Goal: Navigation & Orientation: Find specific page/section

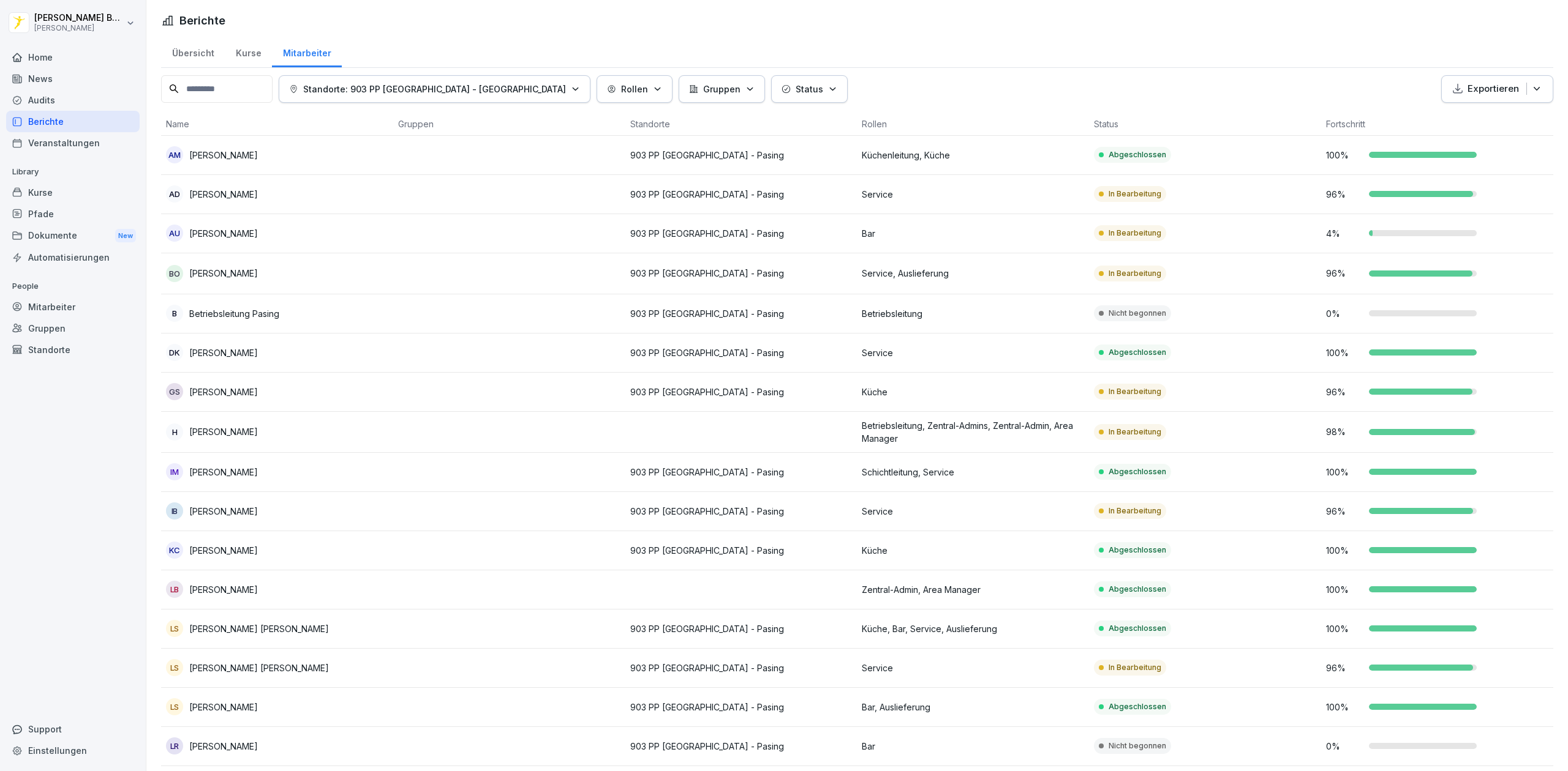
scroll to position [488, 0]
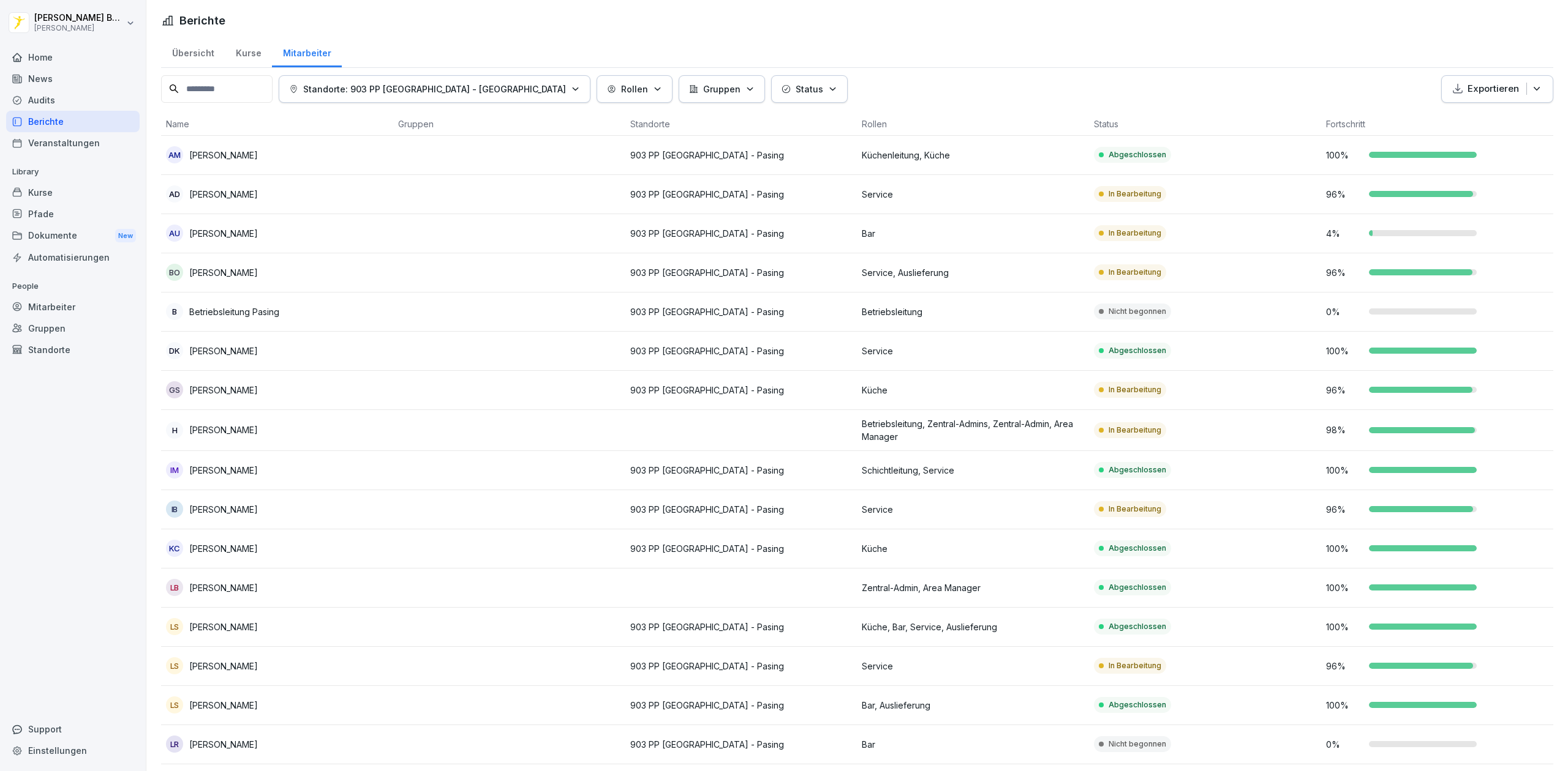
scroll to position [68, 0]
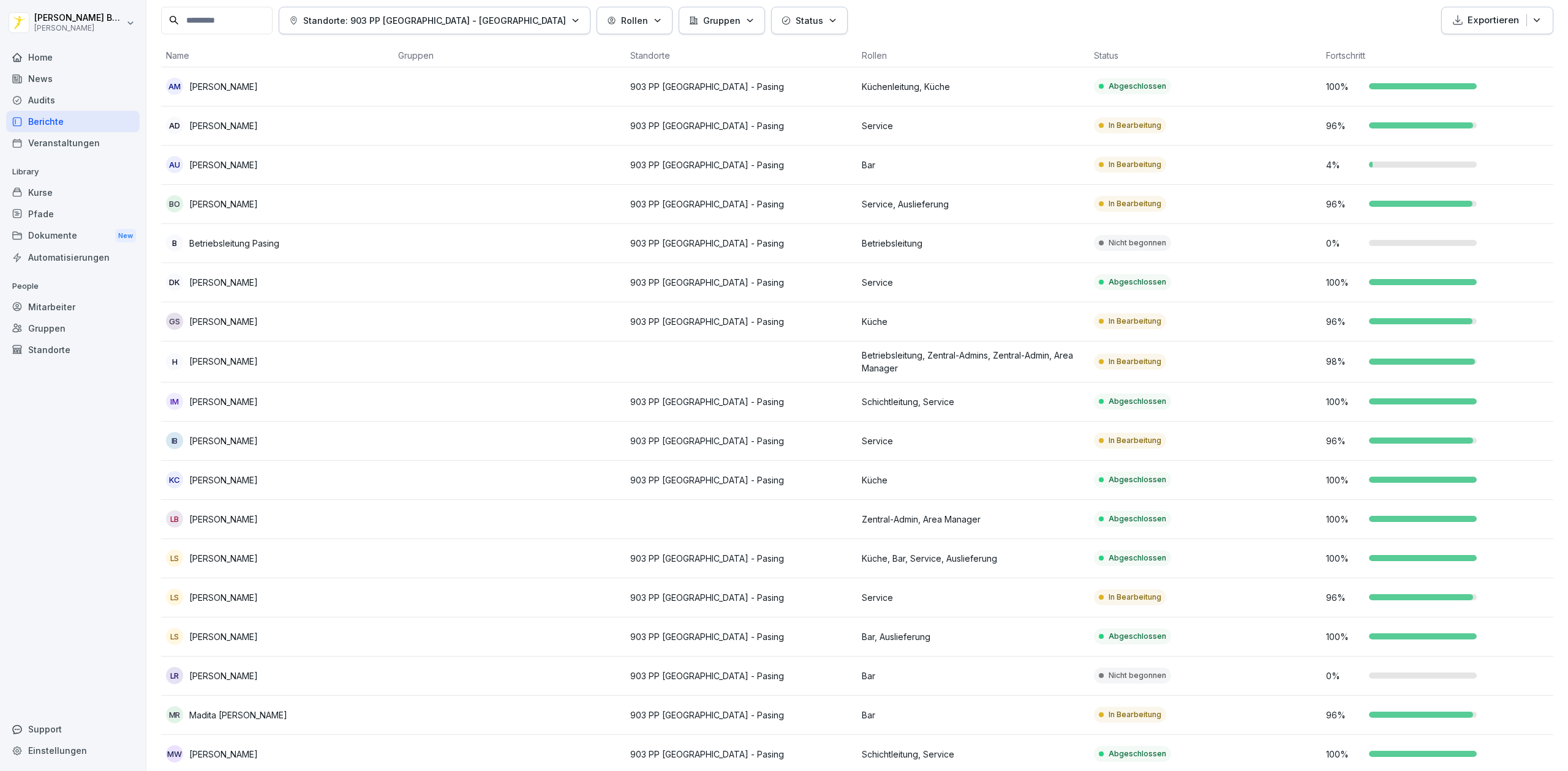
click at [813, 177] on td "903 PP [GEOGRAPHIC_DATA] - Pasing" at bounding box center [741, 165] width 232 height 39
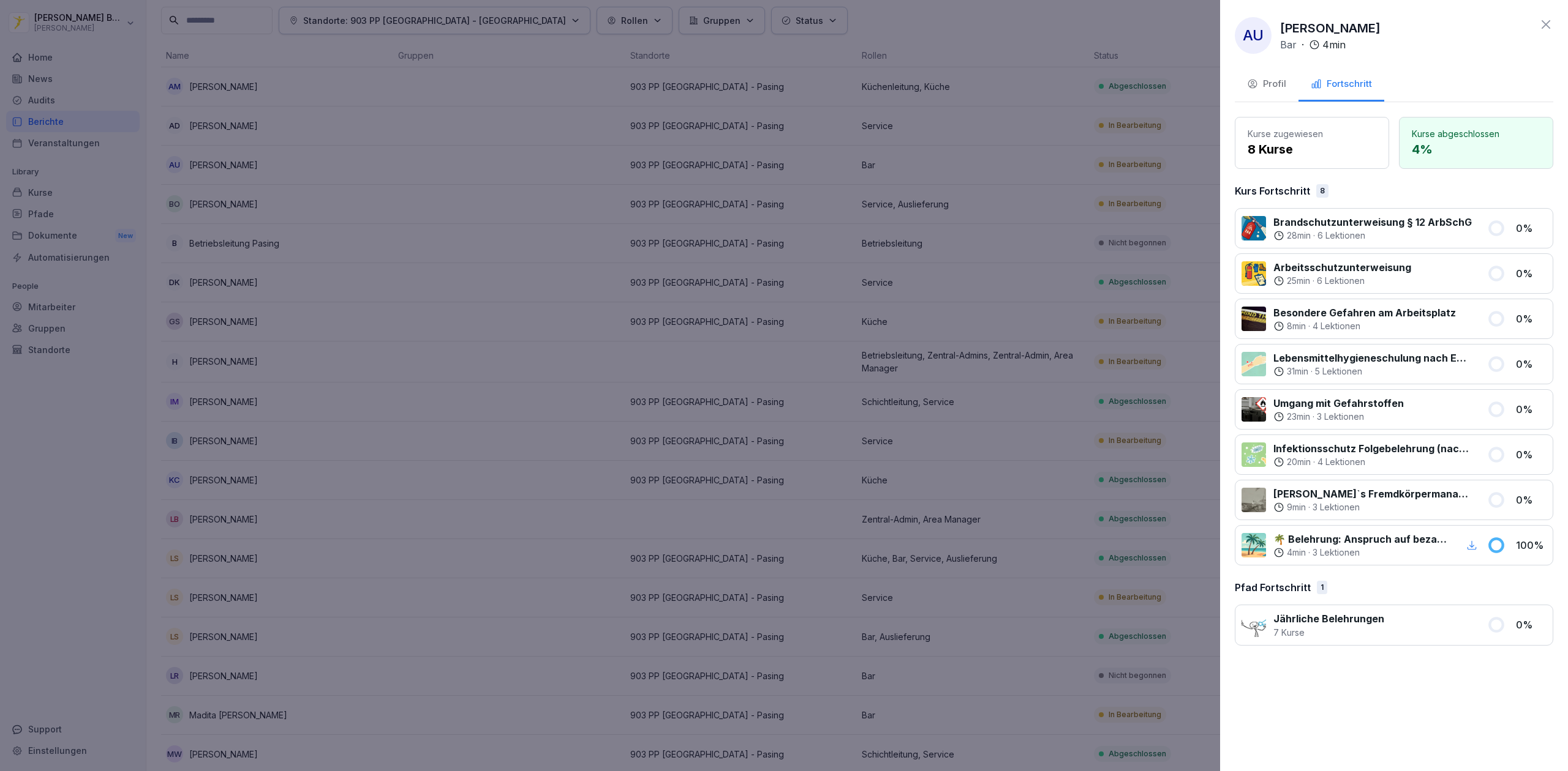
click at [844, 190] on div at bounding box center [784, 385] width 1568 height 771
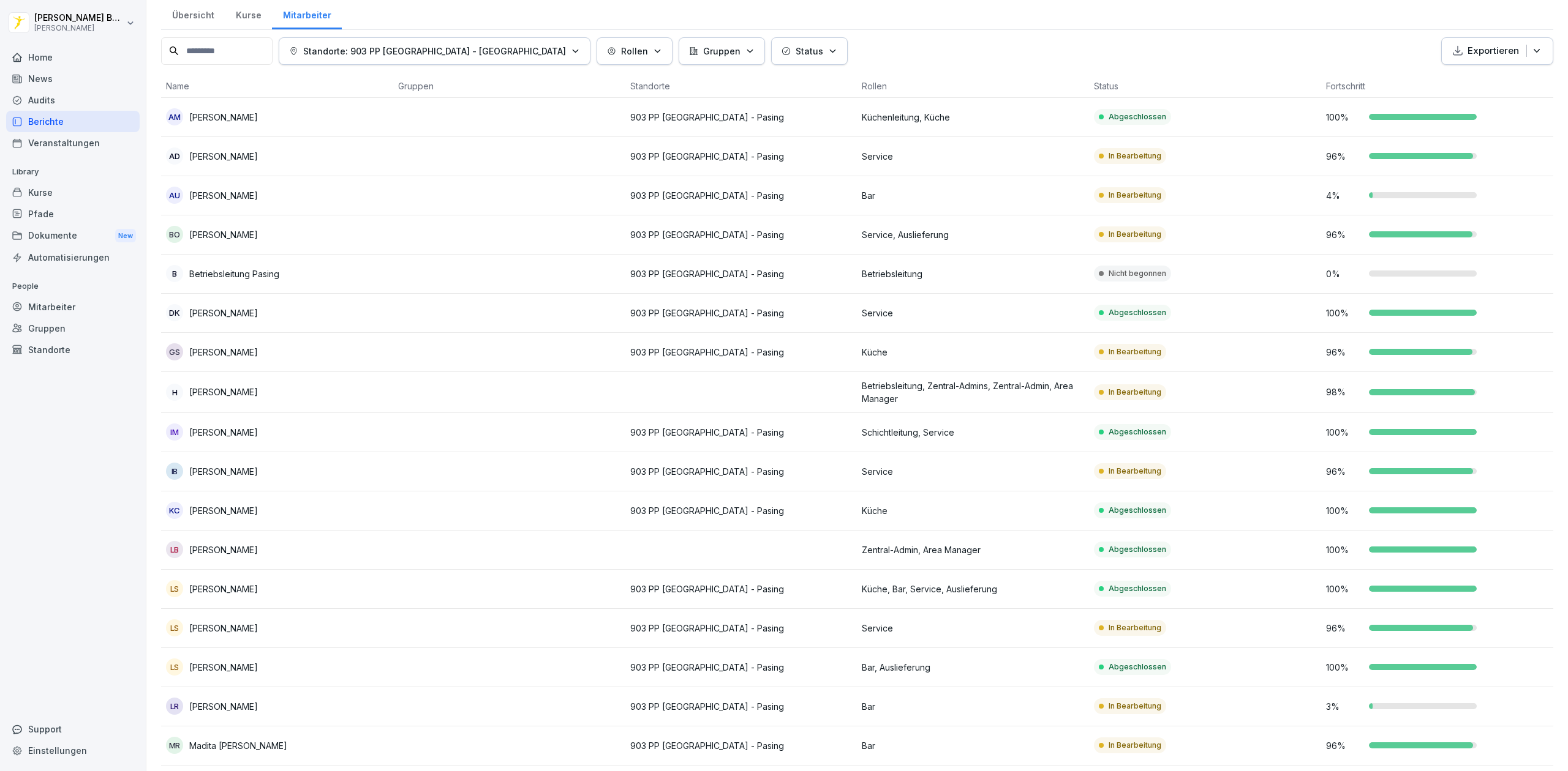
scroll to position [0, 0]
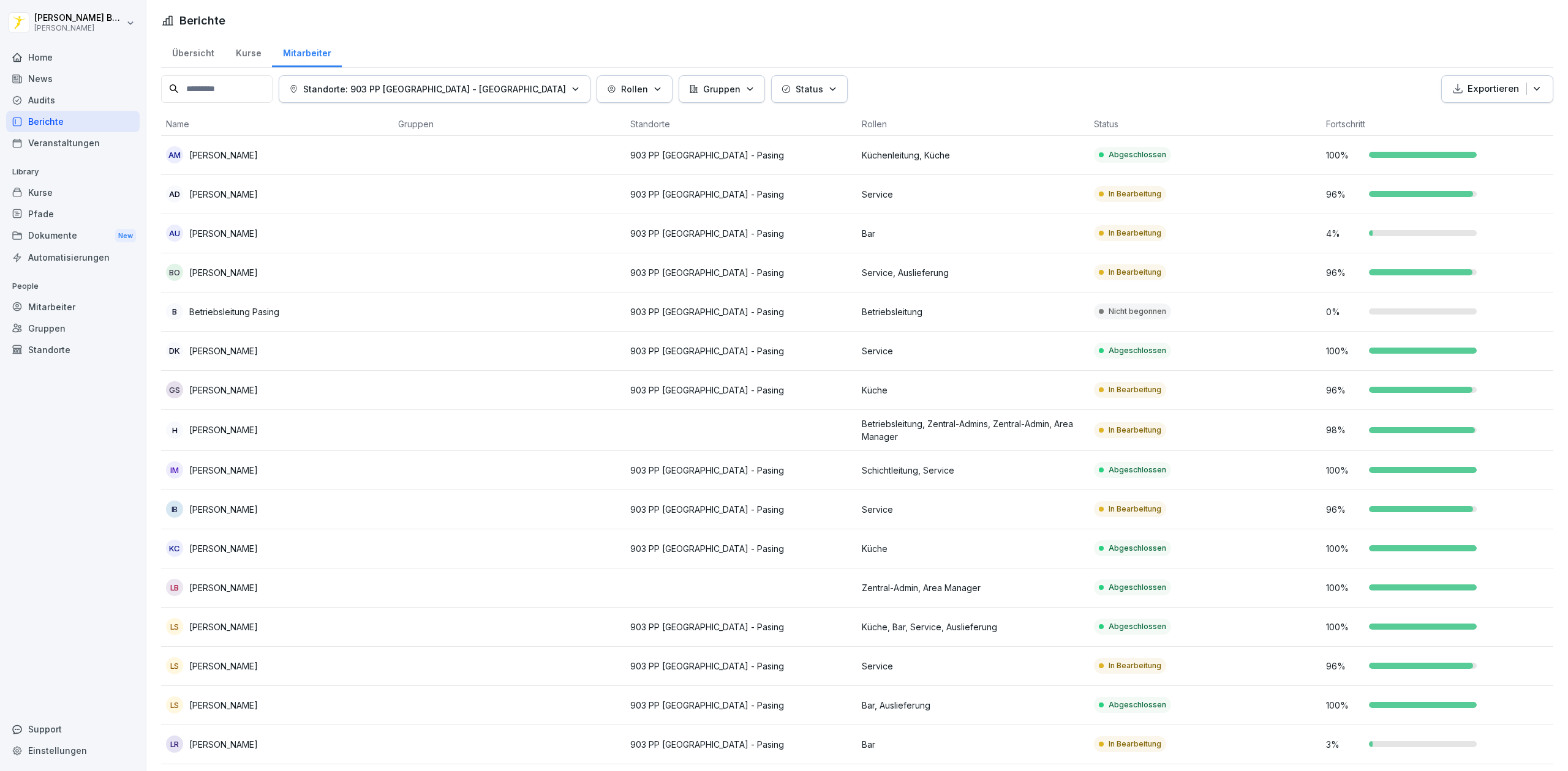
click at [55, 87] on div "News" at bounding box center [72, 79] width 134 height 21
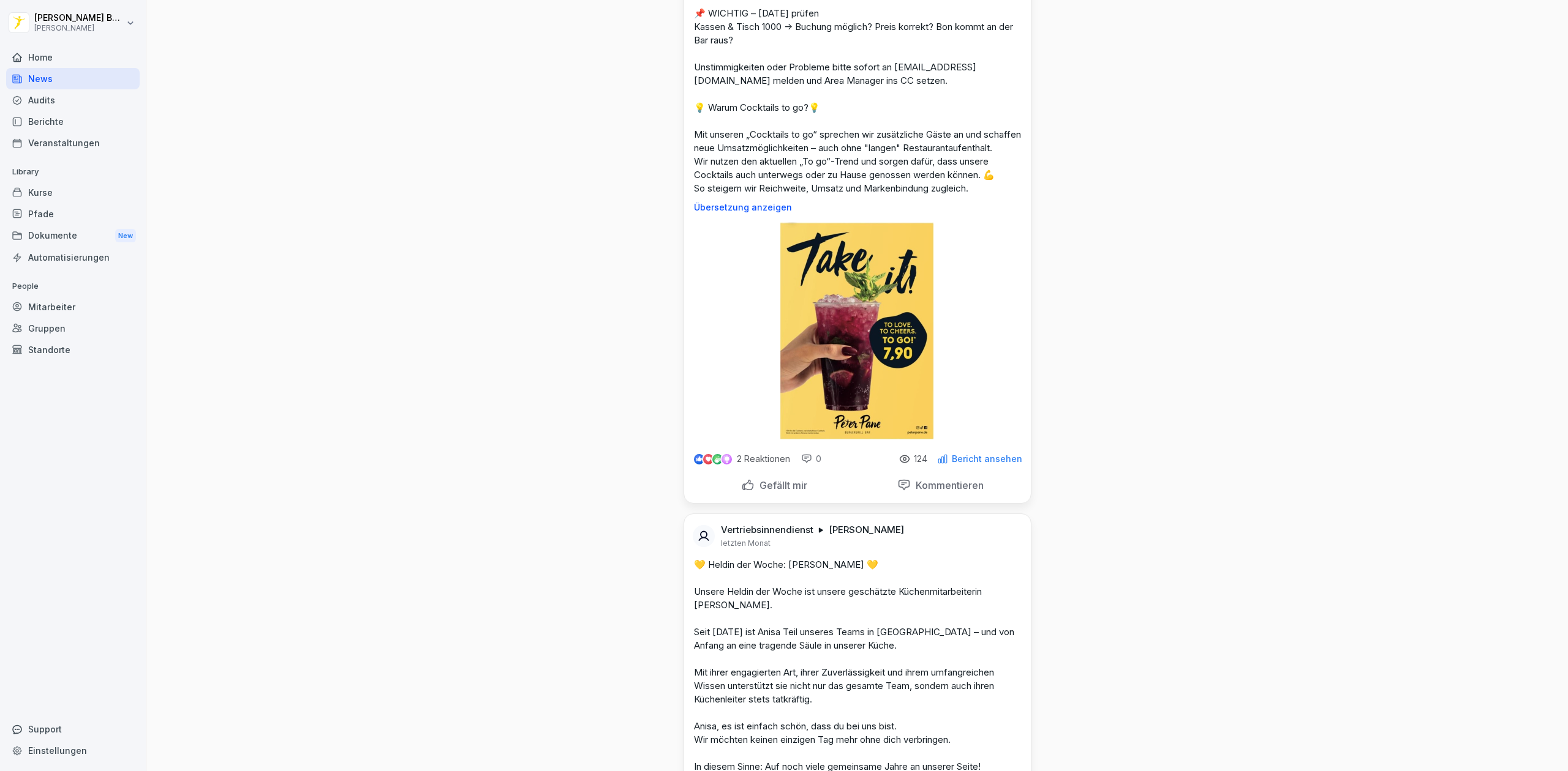
scroll to position [41518, 0]
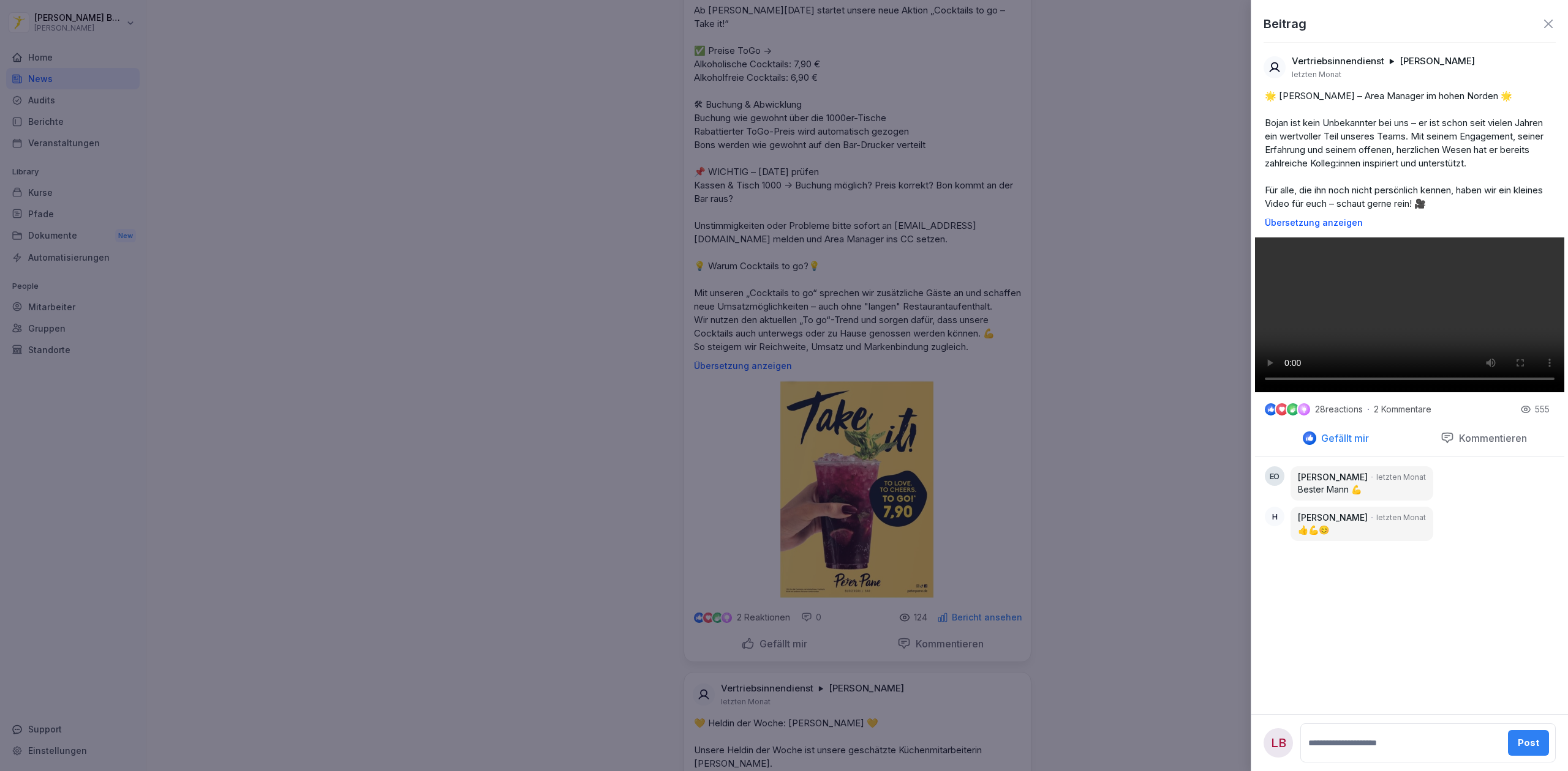
scroll to position [223, 0]
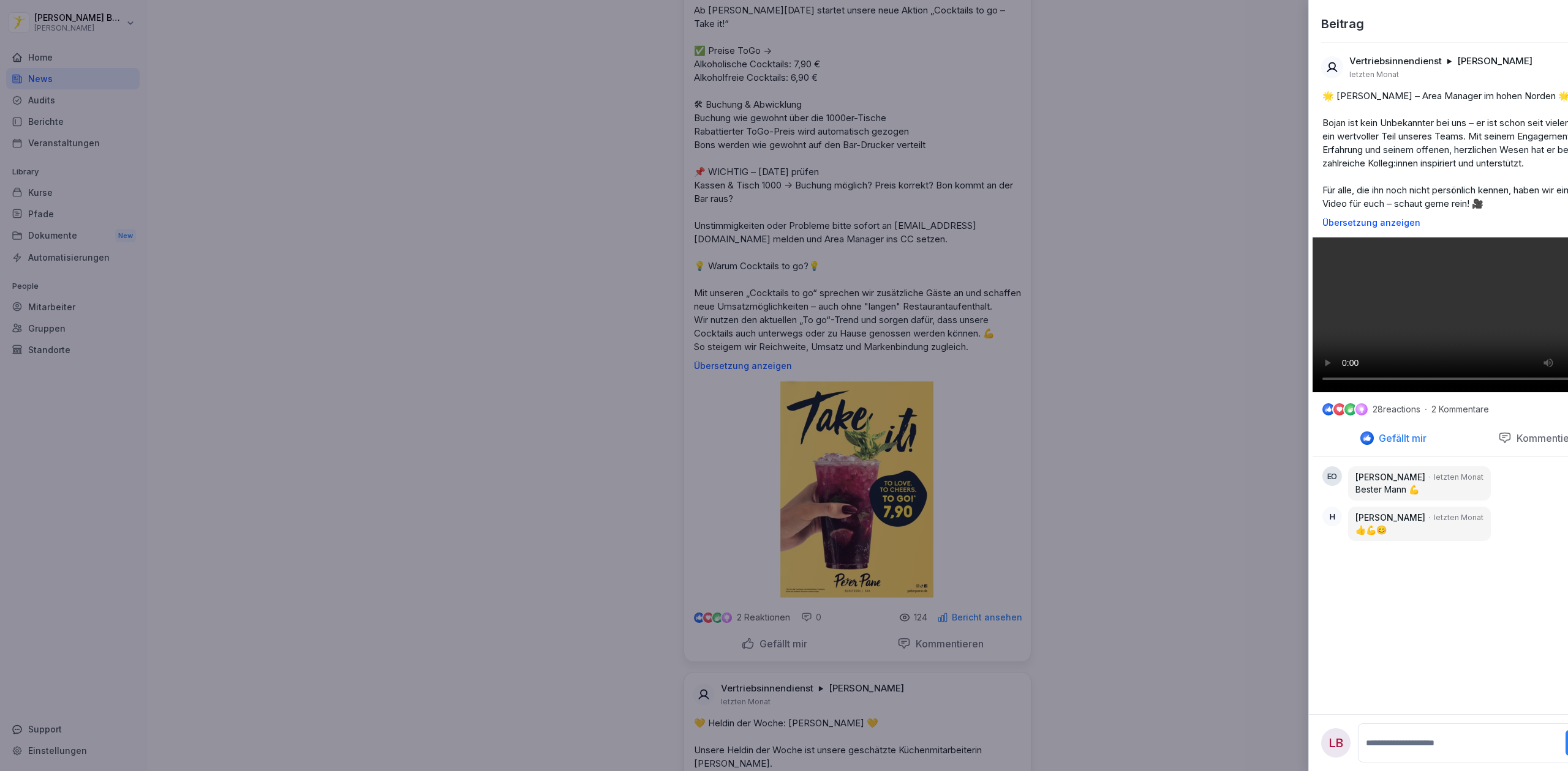
click at [1153, 461] on div at bounding box center [784, 385] width 1568 height 771
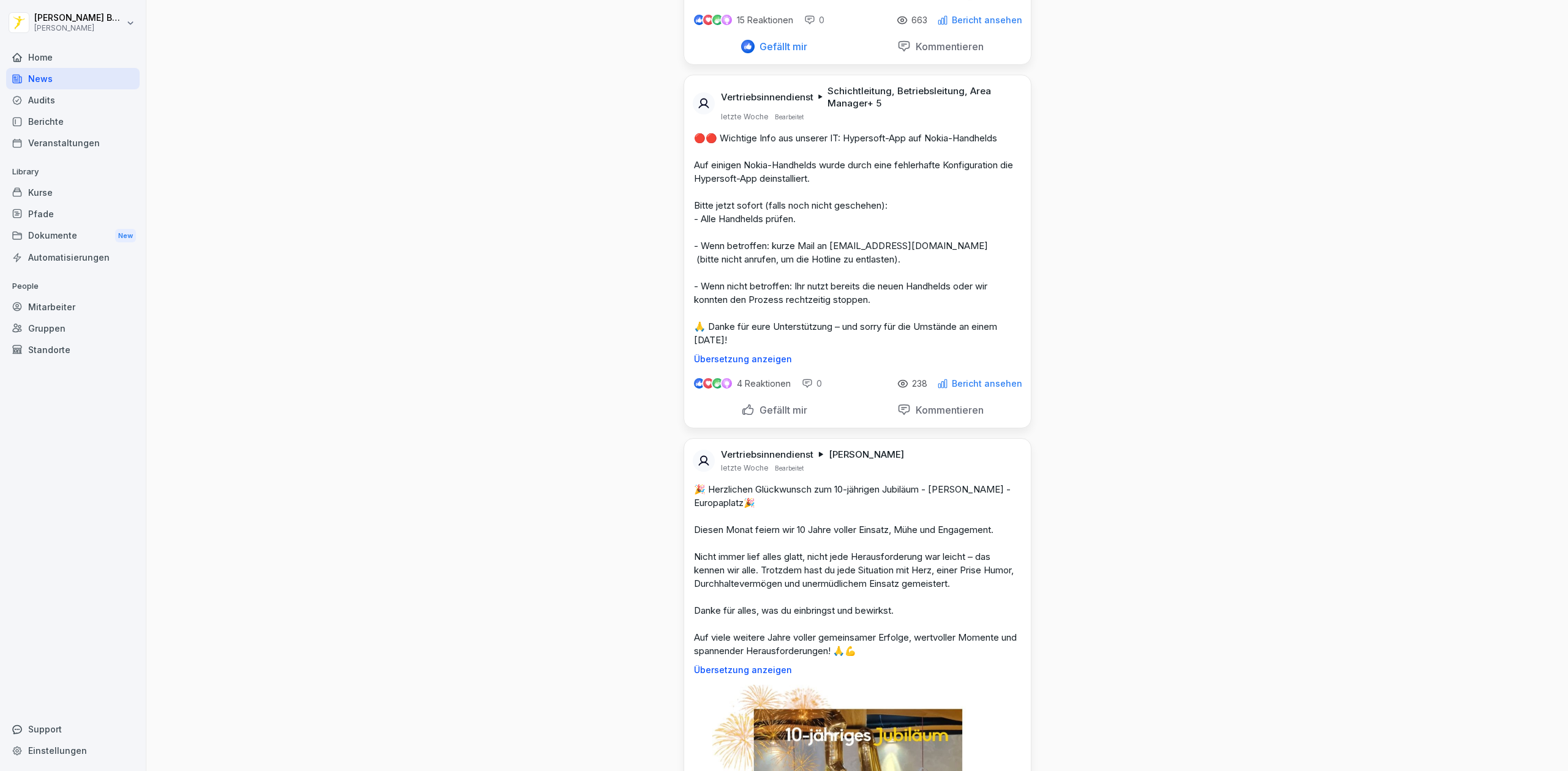
scroll to position [8135, 0]
